Goal: Task Accomplishment & Management: Complete application form

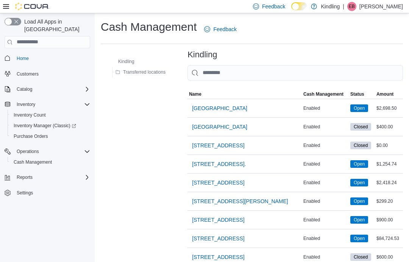
click at [232, 104] on span "[GEOGRAPHIC_DATA]" at bounding box center [219, 107] width 55 height 15
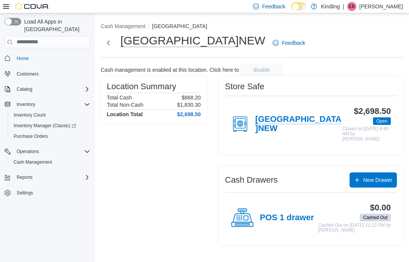
click at [296, 122] on h4 "[GEOGRAPHIC_DATA]" at bounding box center [298, 123] width 87 height 19
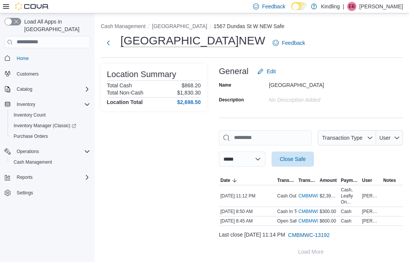
click at [306, 162] on span "Close Safe" at bounding box center [293, 159] width 26 height 8
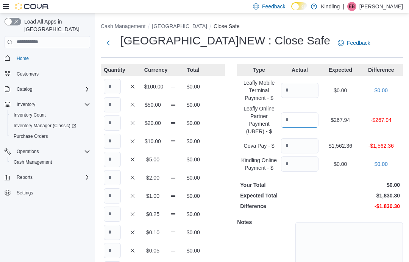
click at [296, 119] on input "Quantity" at bounding box center [300, 119] width 38 height 15
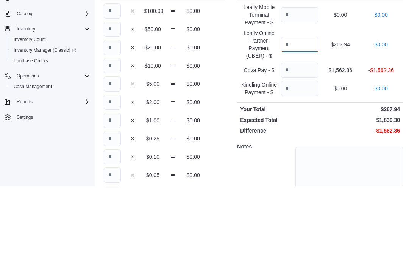
type input "******"
click at [300, 138] on input "Quantity" at bounding box center [300, 145] width 38 height 15
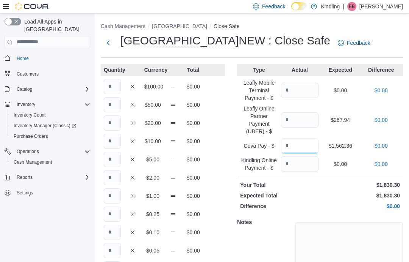
type input "*******"
click at [111, 84] on input "Quantity" at bounding box center [112, 86] width 17 height 15
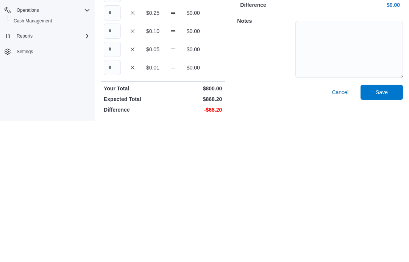
scroll to position [63, 0]
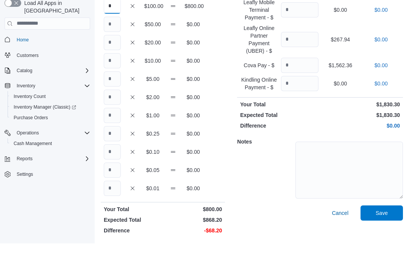
type input "*"
click at [115, 53] on input "Quantity" at bounding box center [112, 60] width 17 height 15
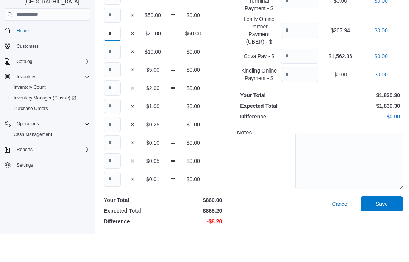
type input "*"
click at [117, 90] on input "Quantity" at bounding box center [112, 97] width 17 height 15
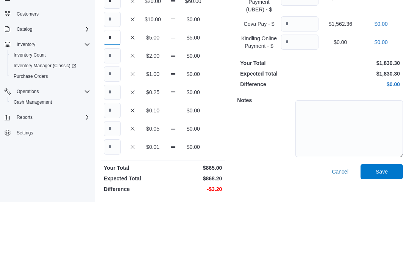
type input "*"
click at [111, 108] on input "Quantity" at bounding box center [112, 115] width 17 height 15
type input "*"
click at [115, 126] on input "Quantity" at bounding box center [112, 133] width 17 height 15
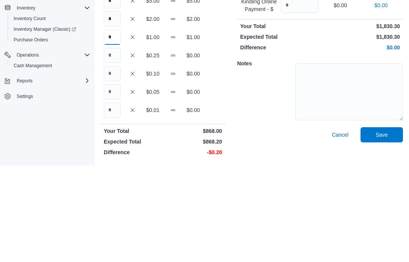
type input "*"
click at [115, 144] on input "Quantity" at bounding box center [112, 151] width 17 height 15
click at [117, 163] on input "Quantity" at bounding box center [112, 170] width 17 height 15
type input "*"
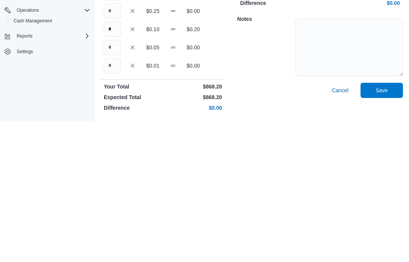
click at [385, 227] on span "Save" at bounding box center [382, 231] width 12 height 8
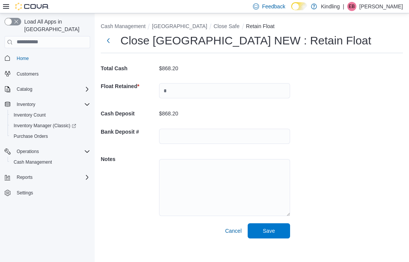
scroll to position [30, 0]
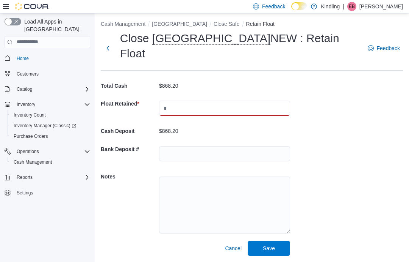
click at [201, 100] on input "text" at bounding box center [224, 107] width 131 height 15
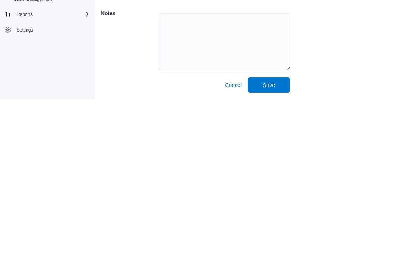
type input "******"
click at [281, 240] on span "Save" at bounding box center [268, 247] width 33 height 15
